Goal: Browse casually: Explore the website without a specific task or goal

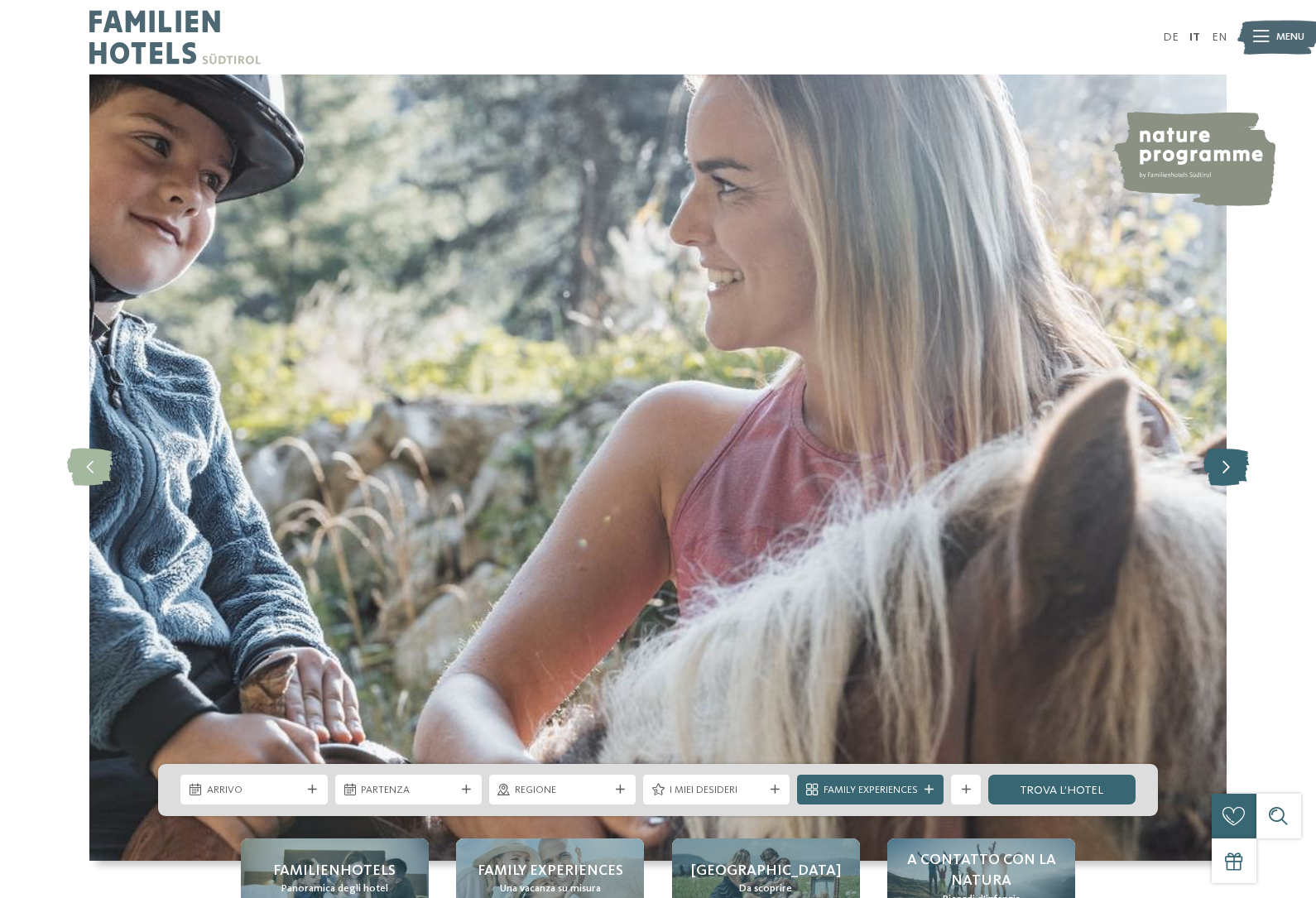
click at [1222, 486] on icon at bounding box center [1226, 467] width 46 height 37
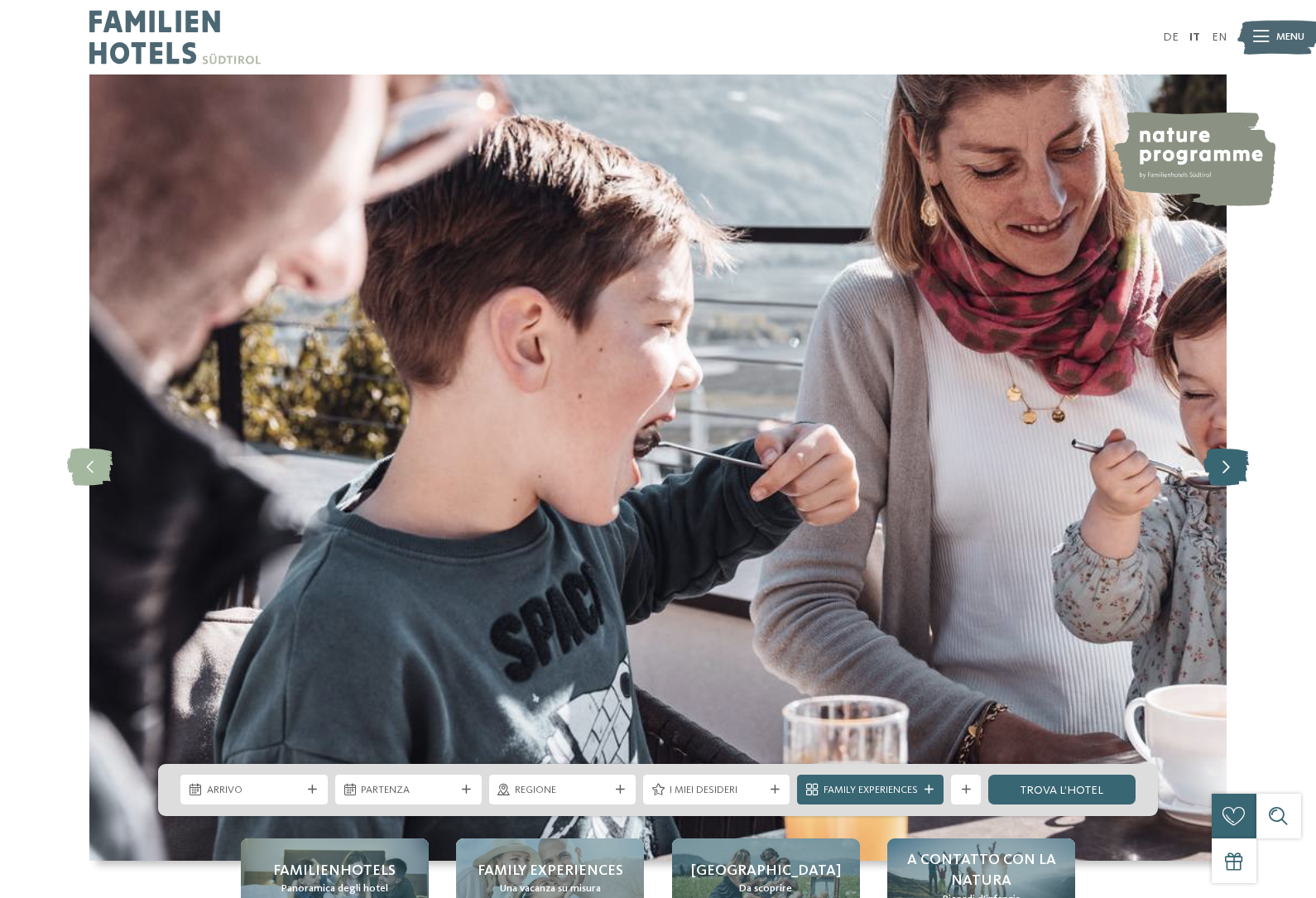
click at [1231, 486] on icon at bounding box center [1226, 467] width 46 height 37
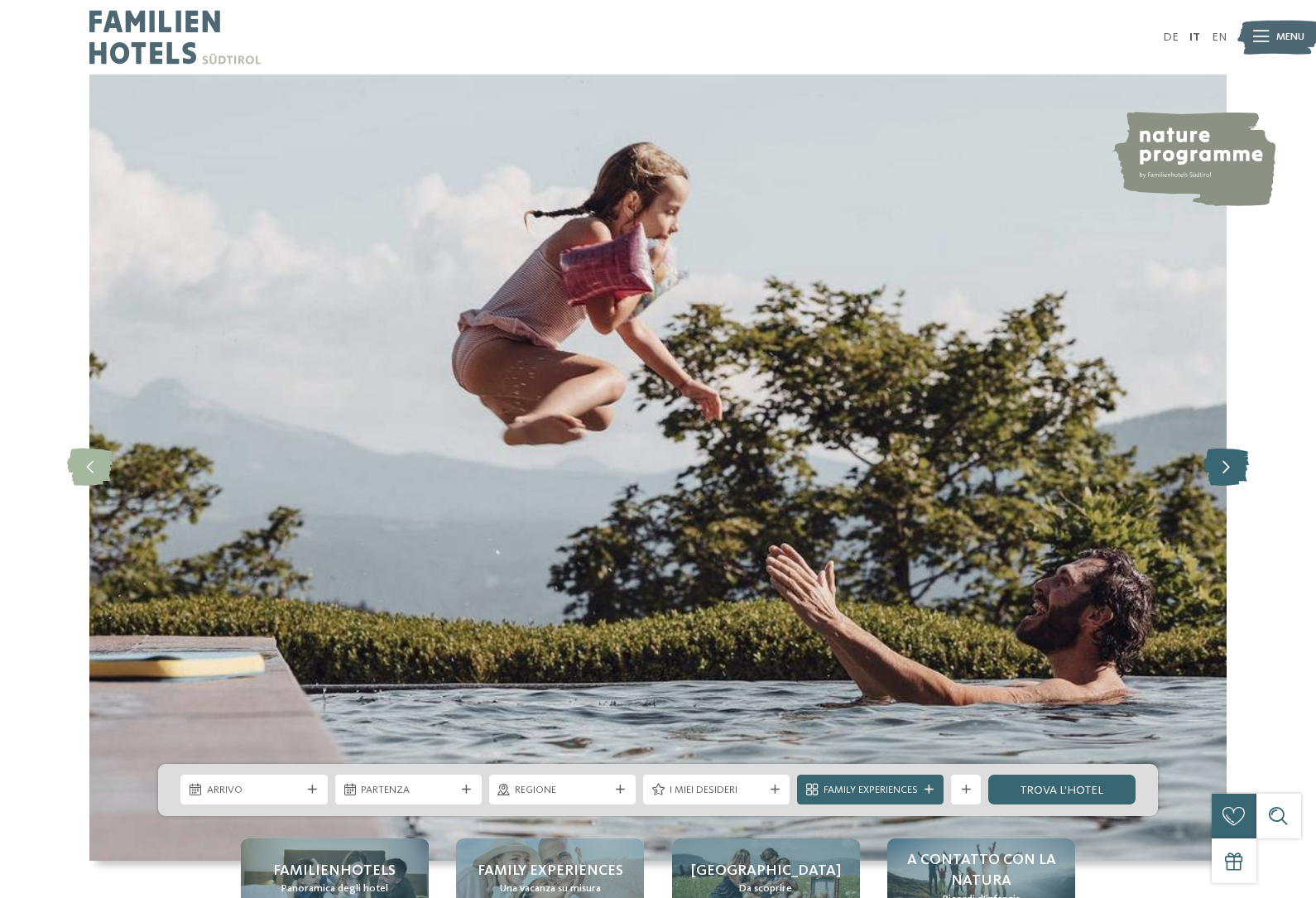
click at [1223, 486] on icon at bounding box center [1226, 467] width 46 height 37
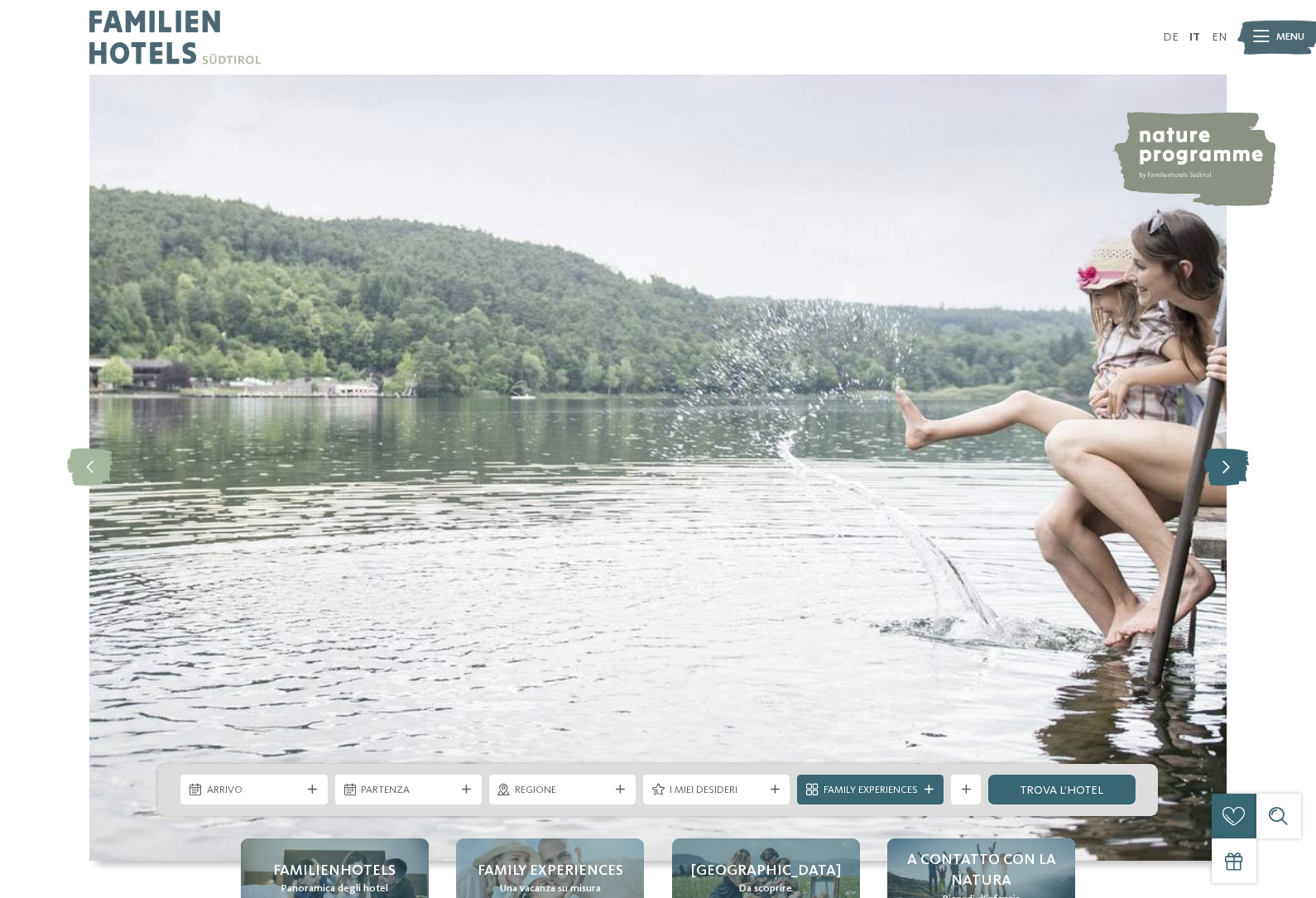
click at [1228, 486] on icon at bounding box center [1226, 467] width 46 height 37
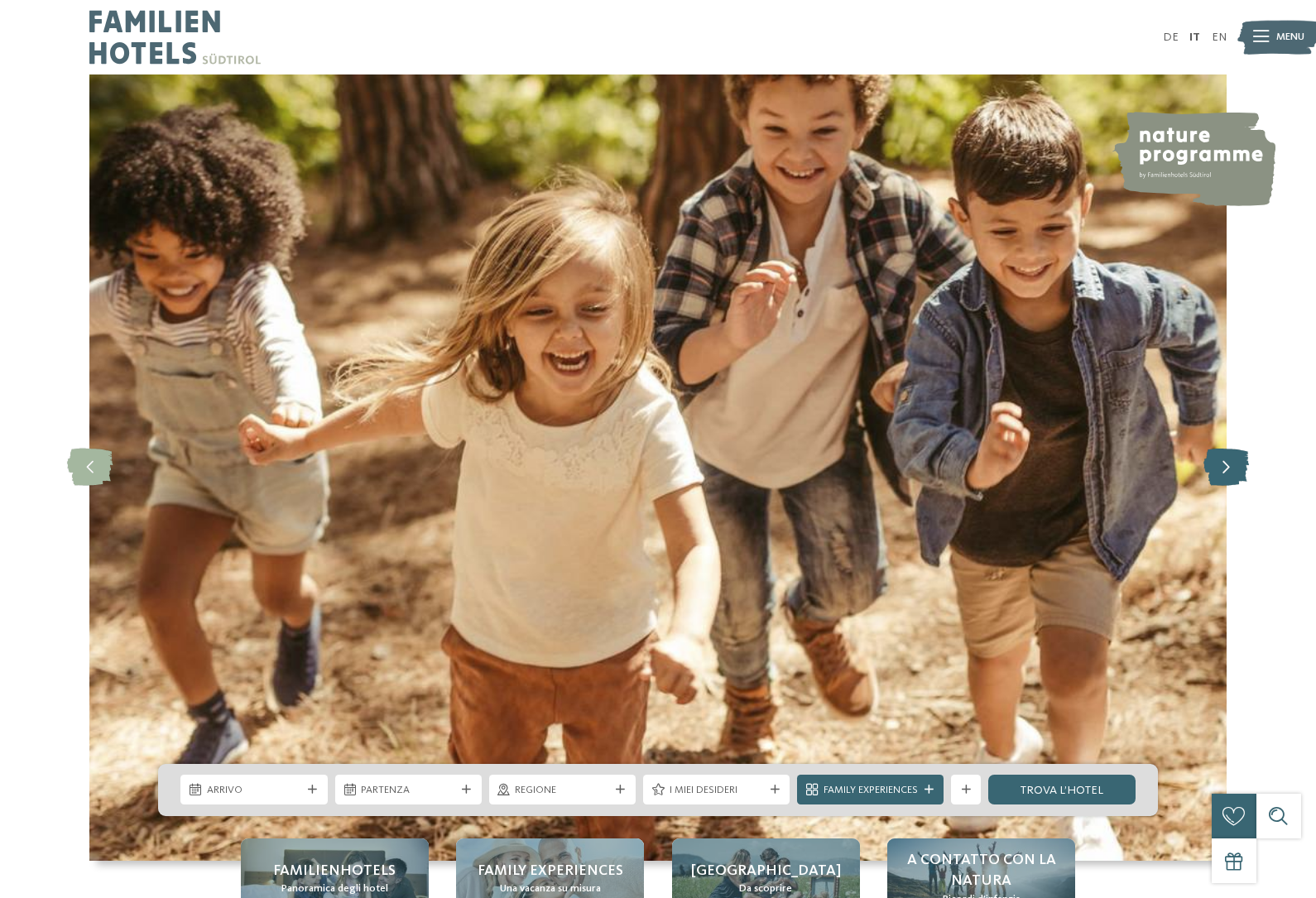
click at [1232, 486] on icon at bounding box center [1226, 467] width 46 height 37
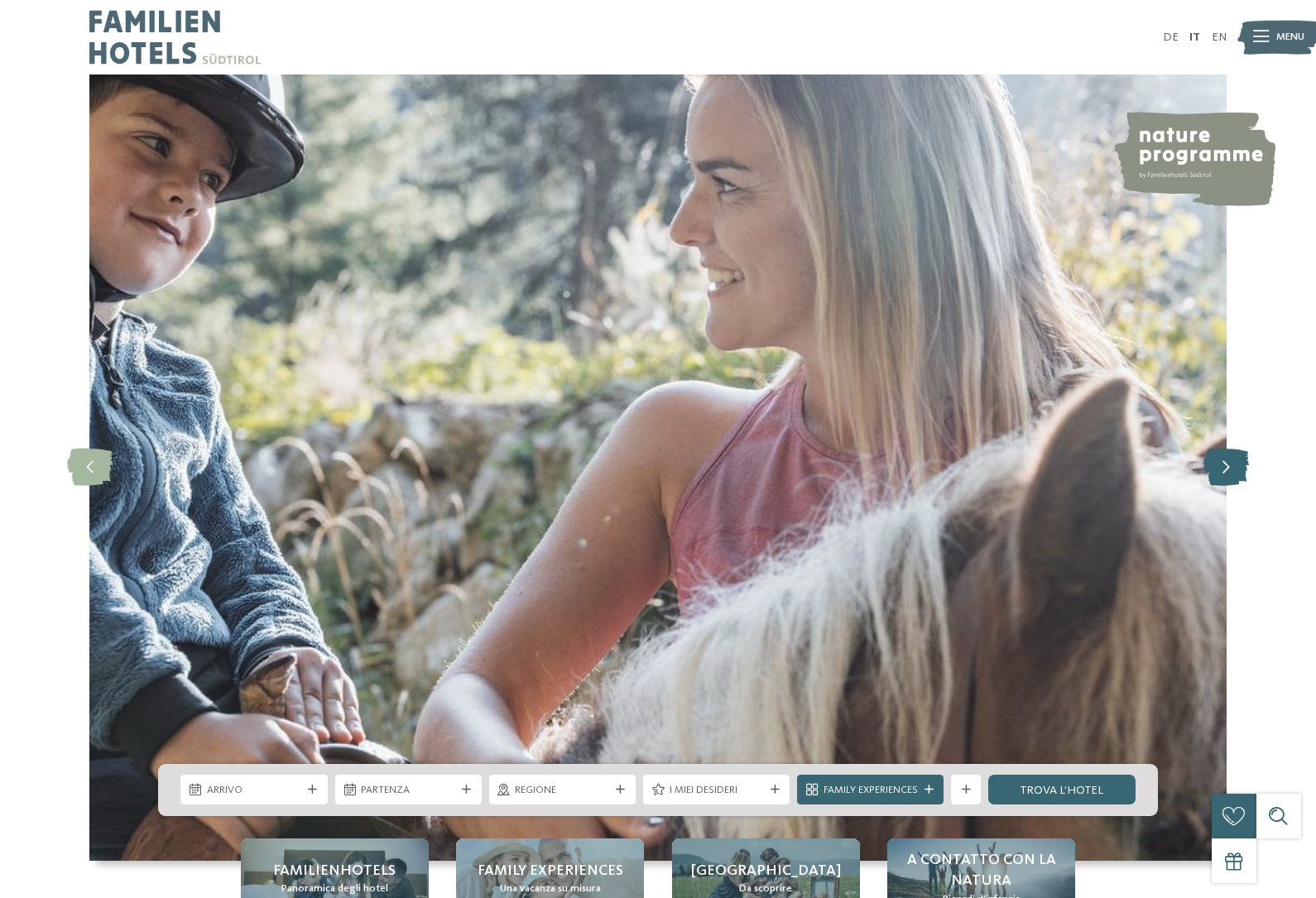
click at [1230, 486] on icon at bounding box center [1226, 467] width 46 height 37
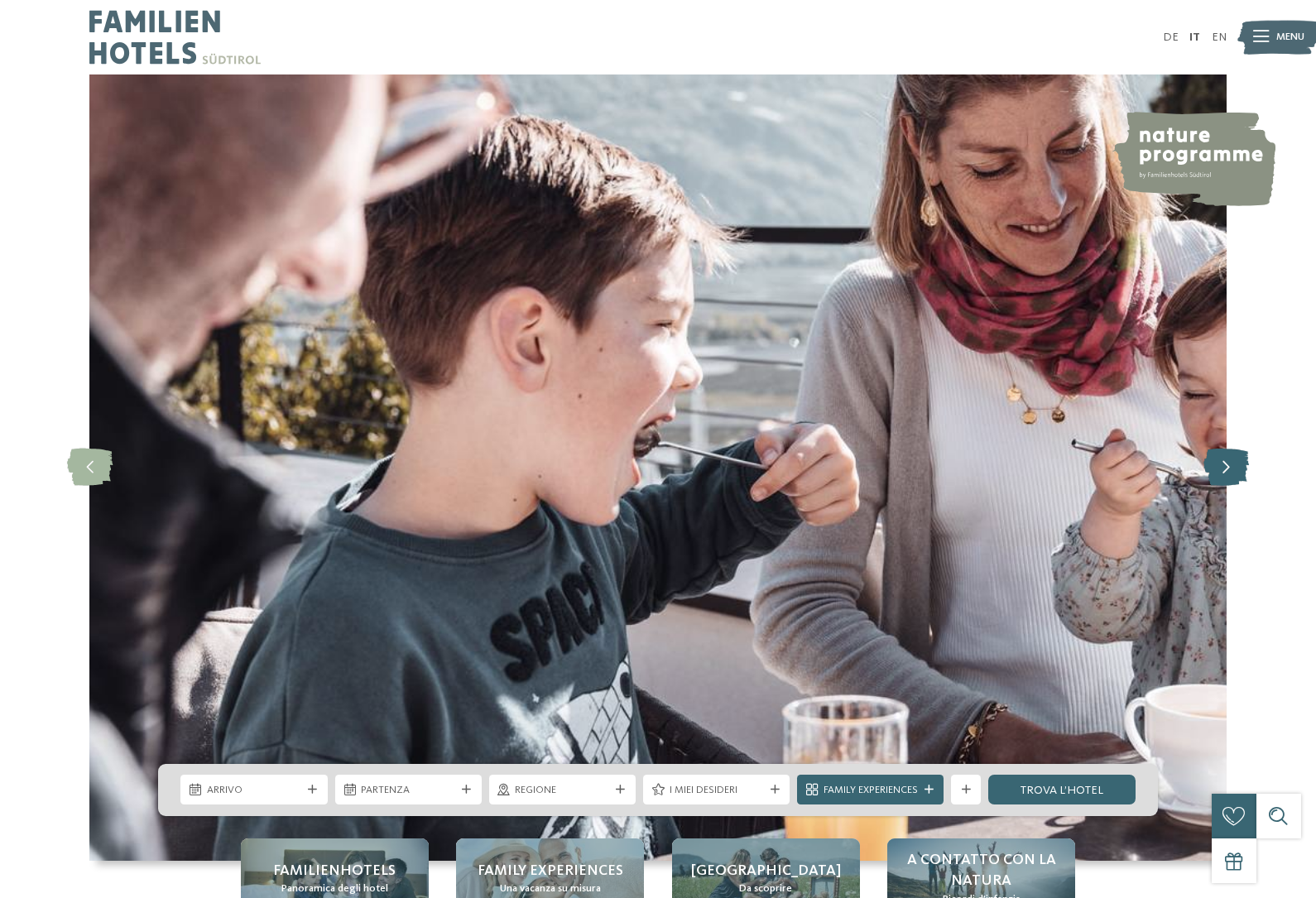
click at [1232, 486] on icon at bounding box center [1226, 467] width 46 height 37
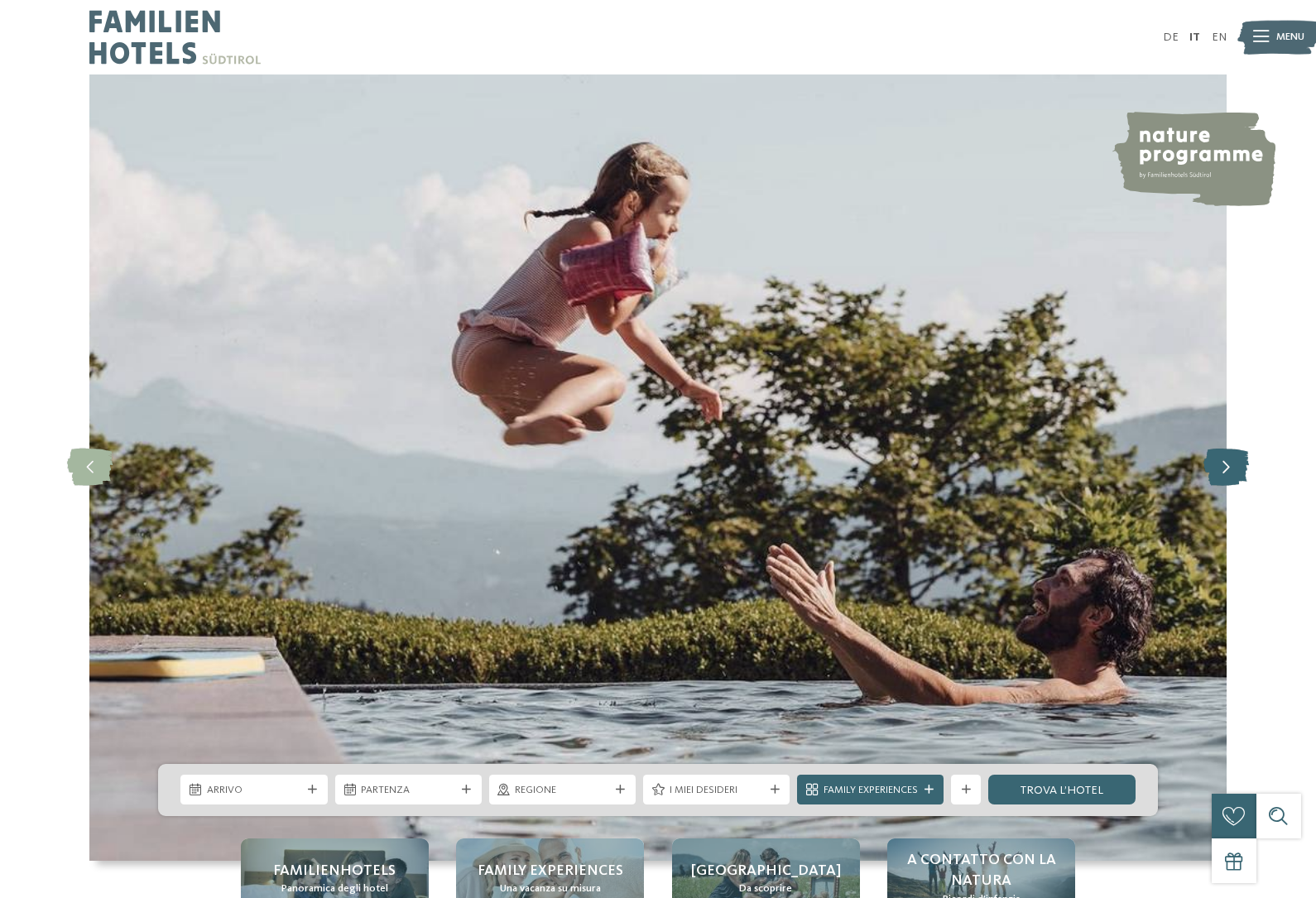
click at [1236, 486] on icon at bounding box center [1226, 467] width 46 height 37
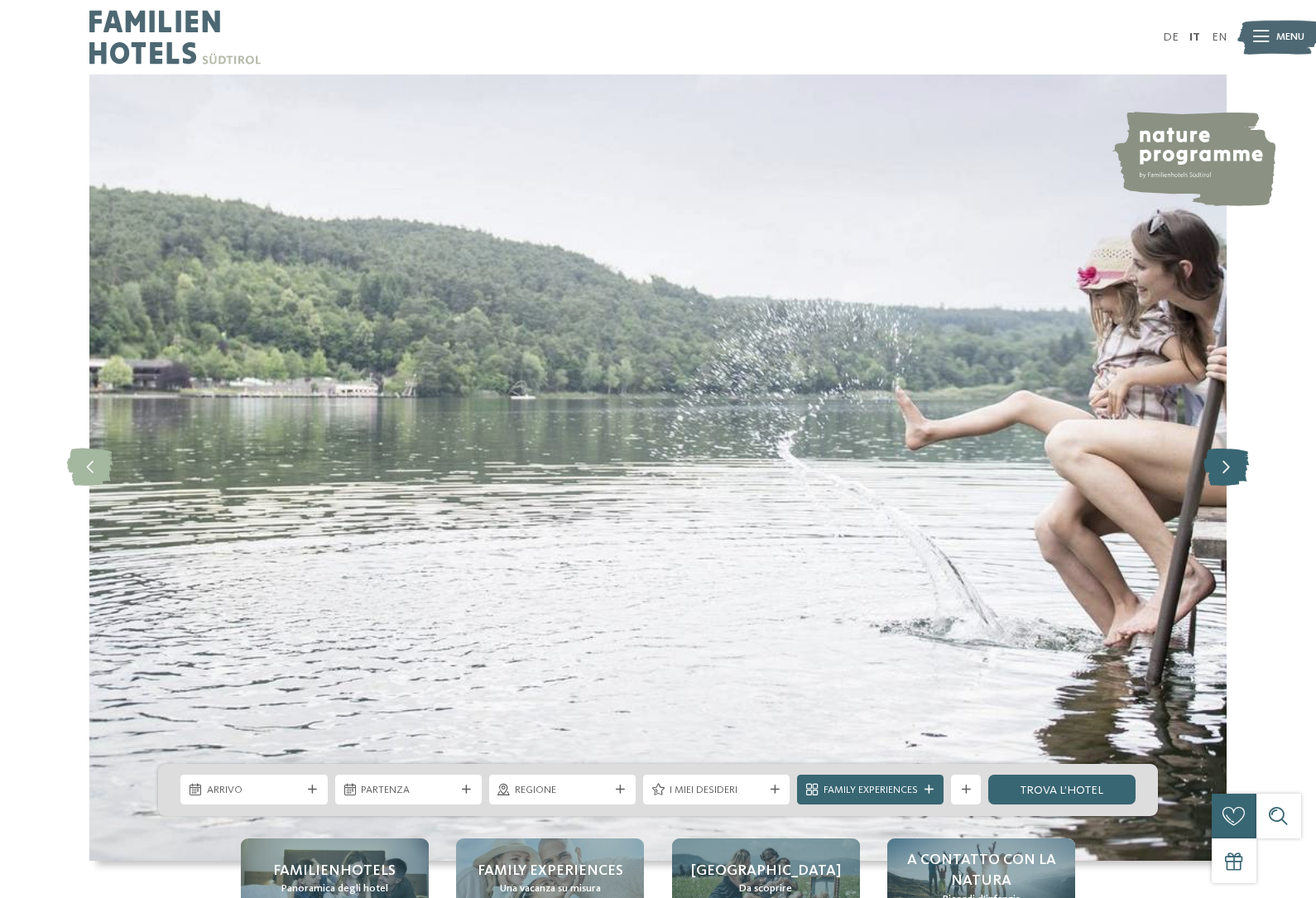
click at [1222, 486] on icon at bounding box center [1226, 467] width 46 height 37
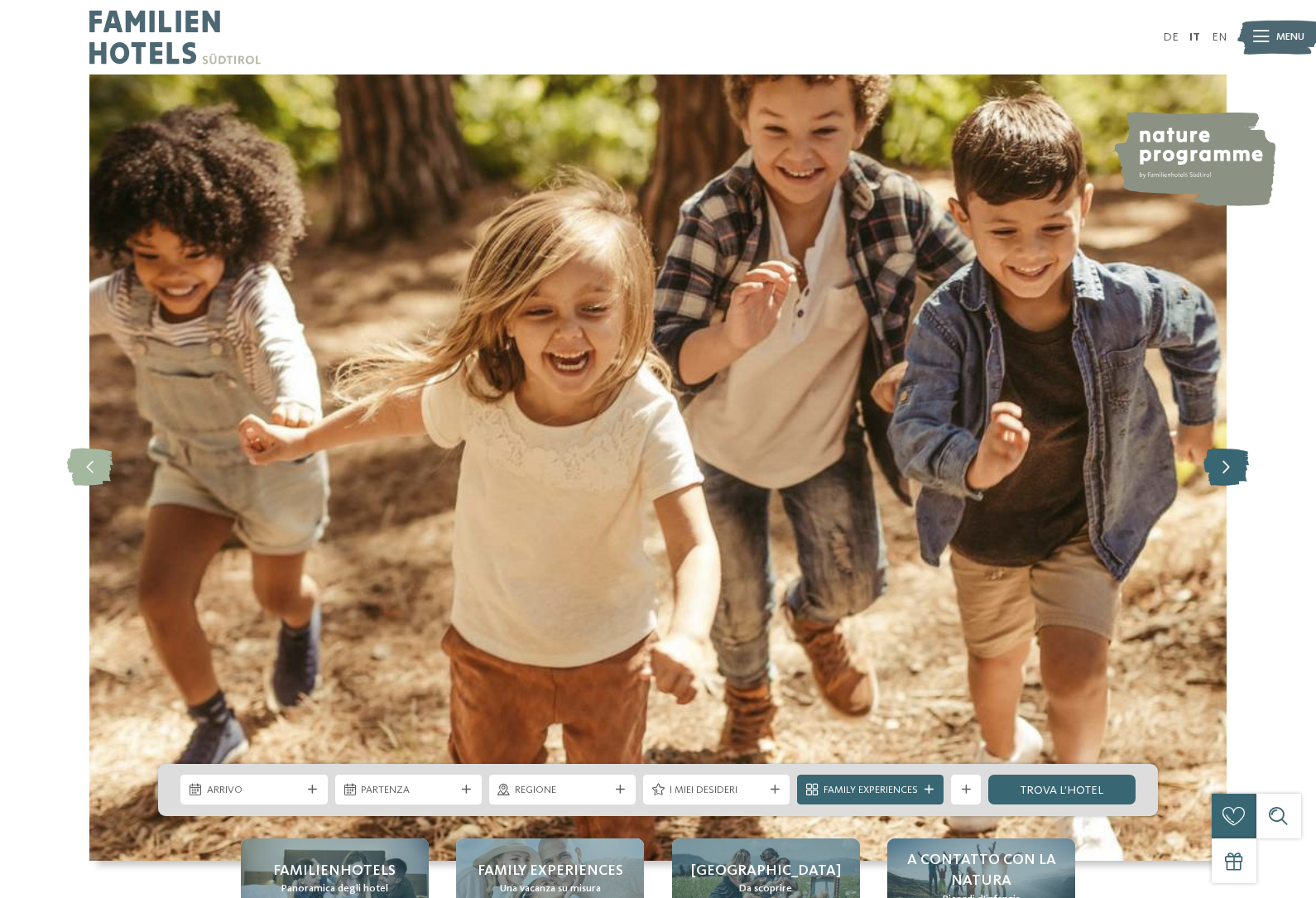
click at [1235, 486] on icon at bounding box center [1226, 467] width 46 height 37
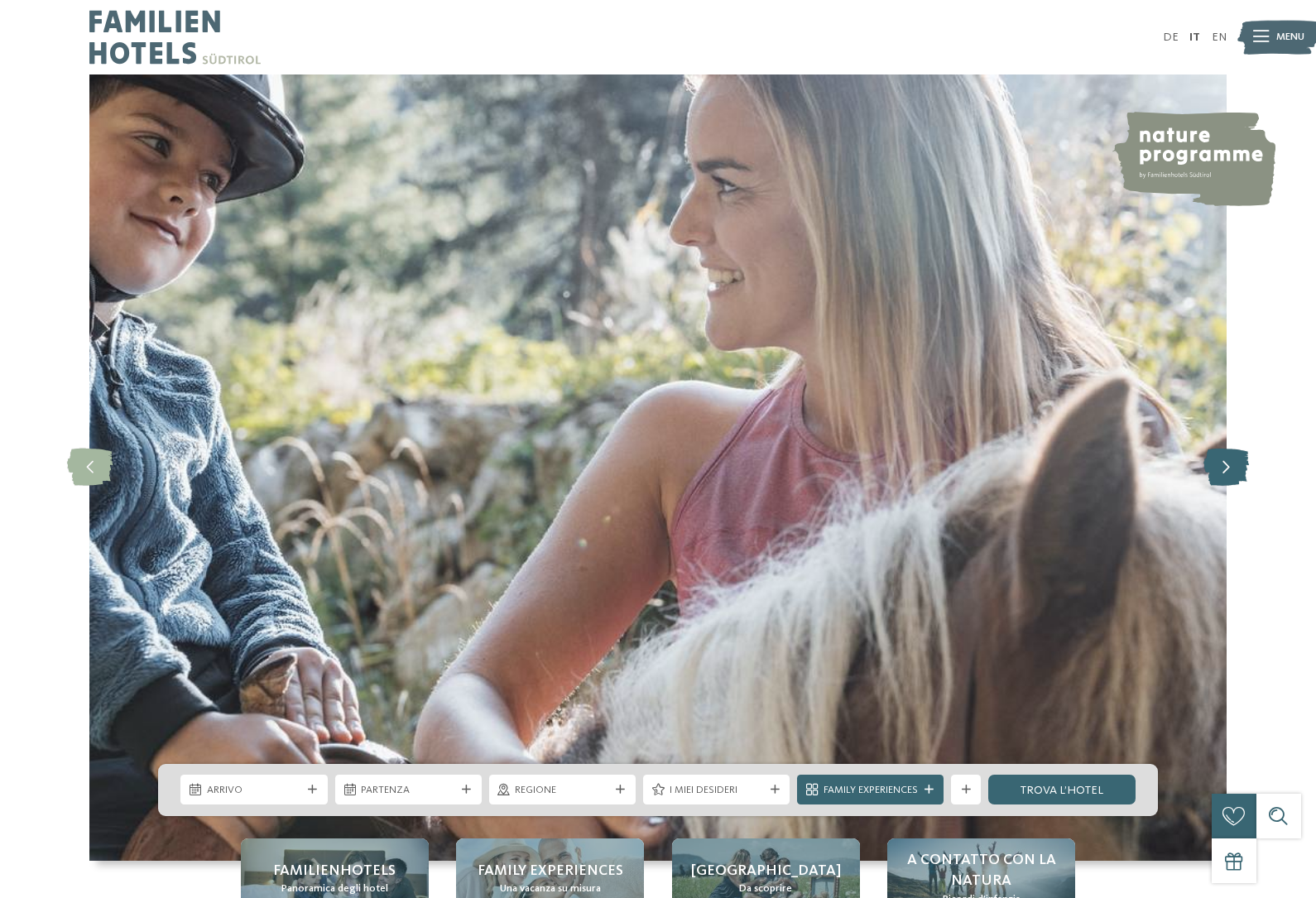
click at [1232, 486] on icon at bounding box center [1226, 467] width 46 height 37
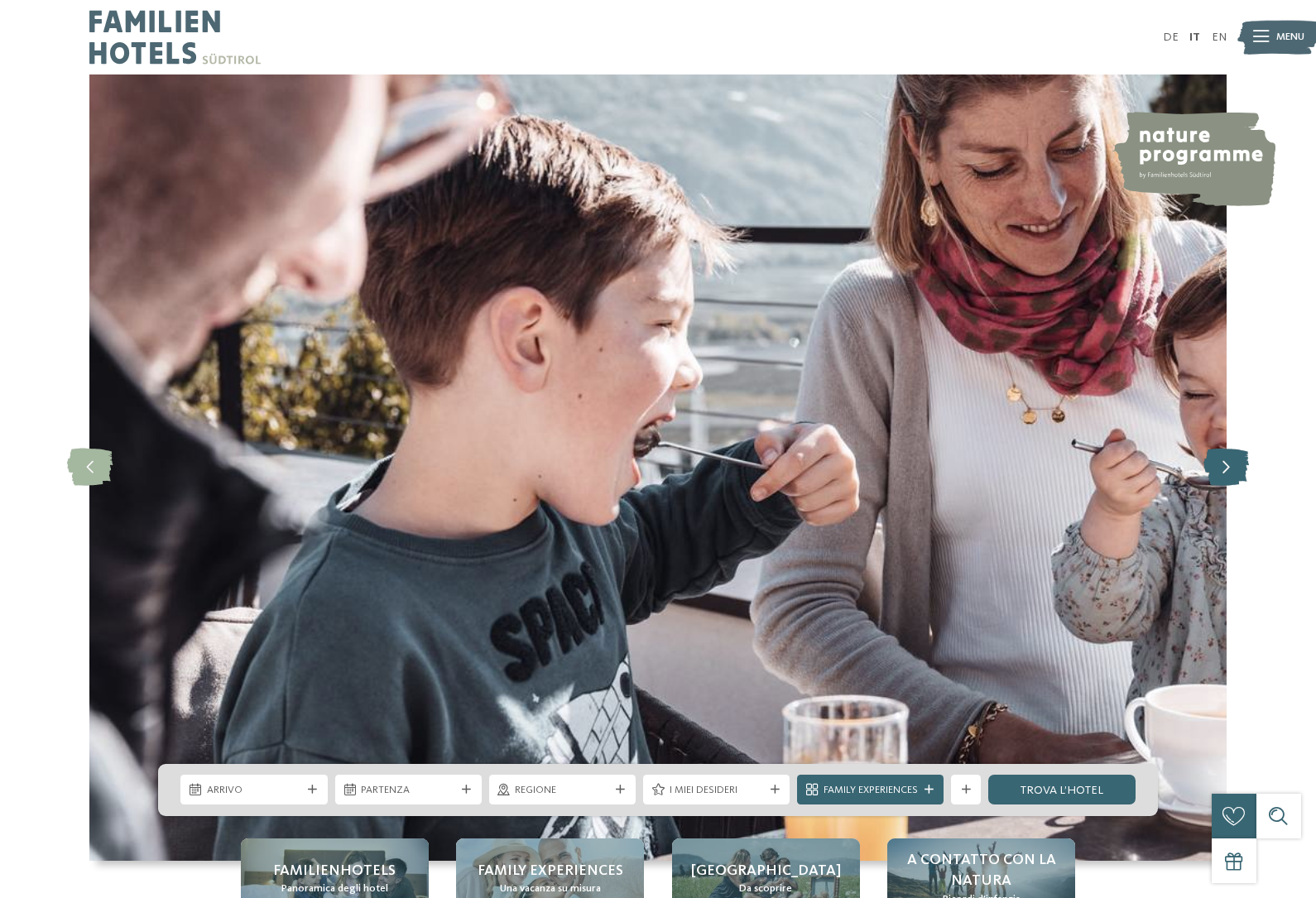
click at [1233, 486] on icon at bounding box center [1226, 467] width 46 height 37
